Goal: Browse casually: Explore the website without a specific task or goal

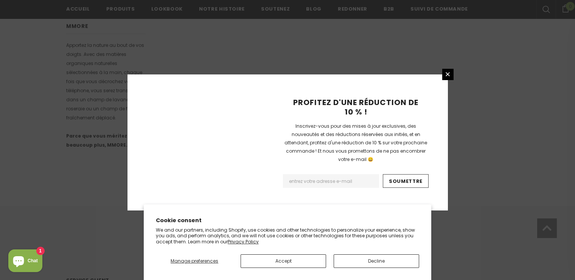
scroll to position [514, 0]
